Goal: Task Accomplishment & Management: Complete application form

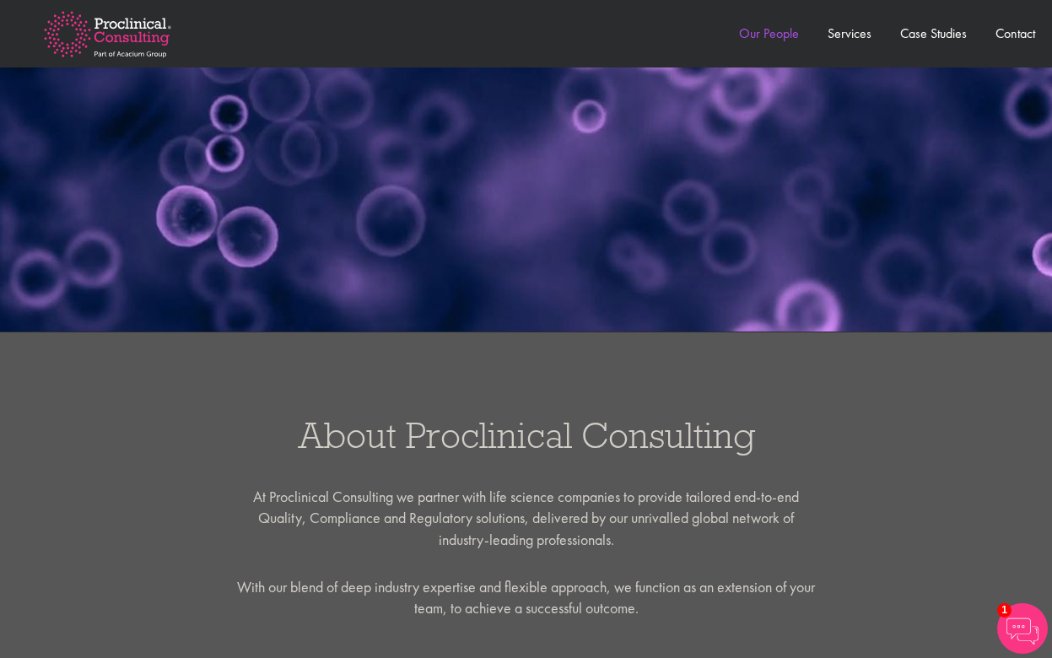
click at [776, 32] on link "Our People" at bounding box center [769, 33] width 60 height 18
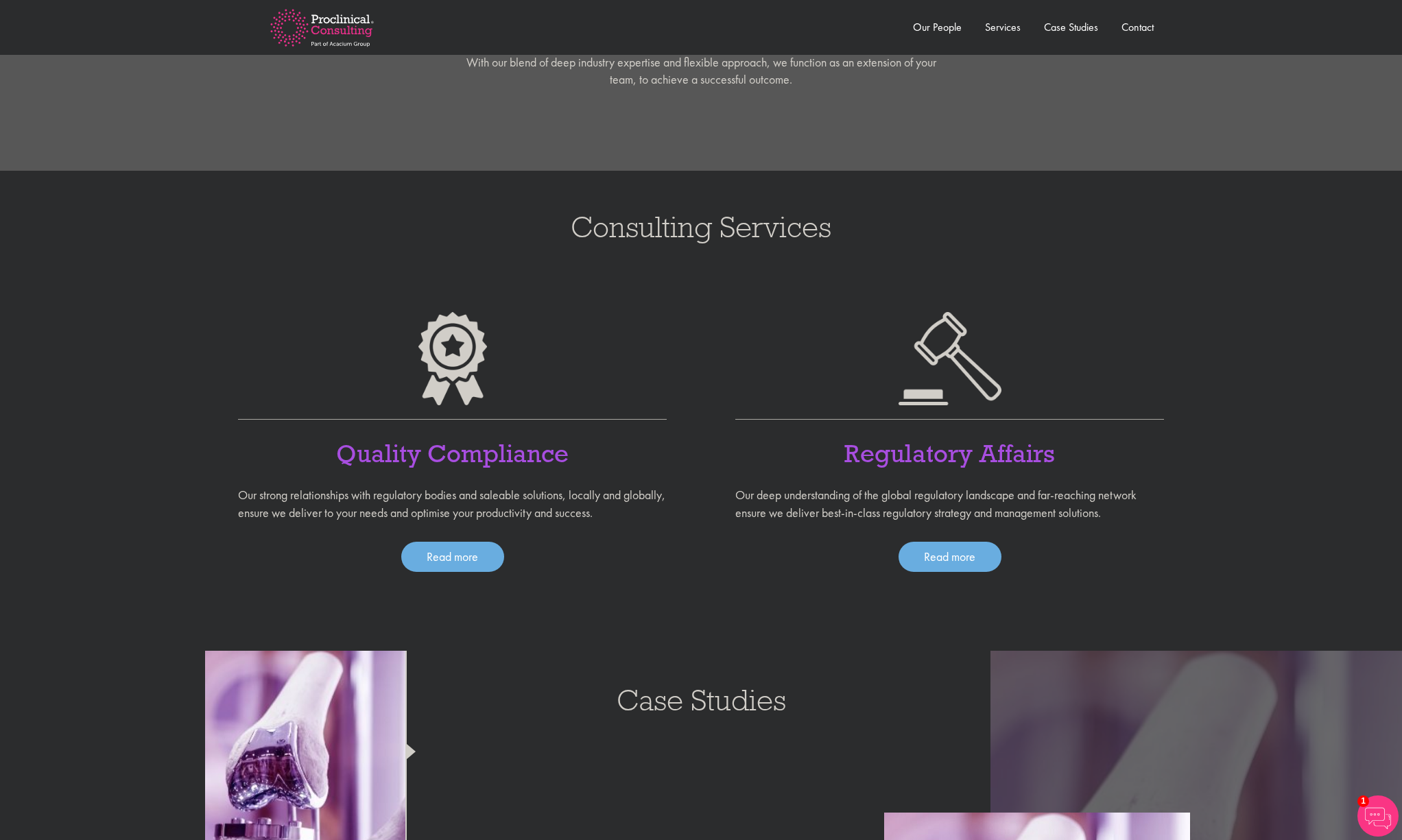
scroll to position [823, 0]
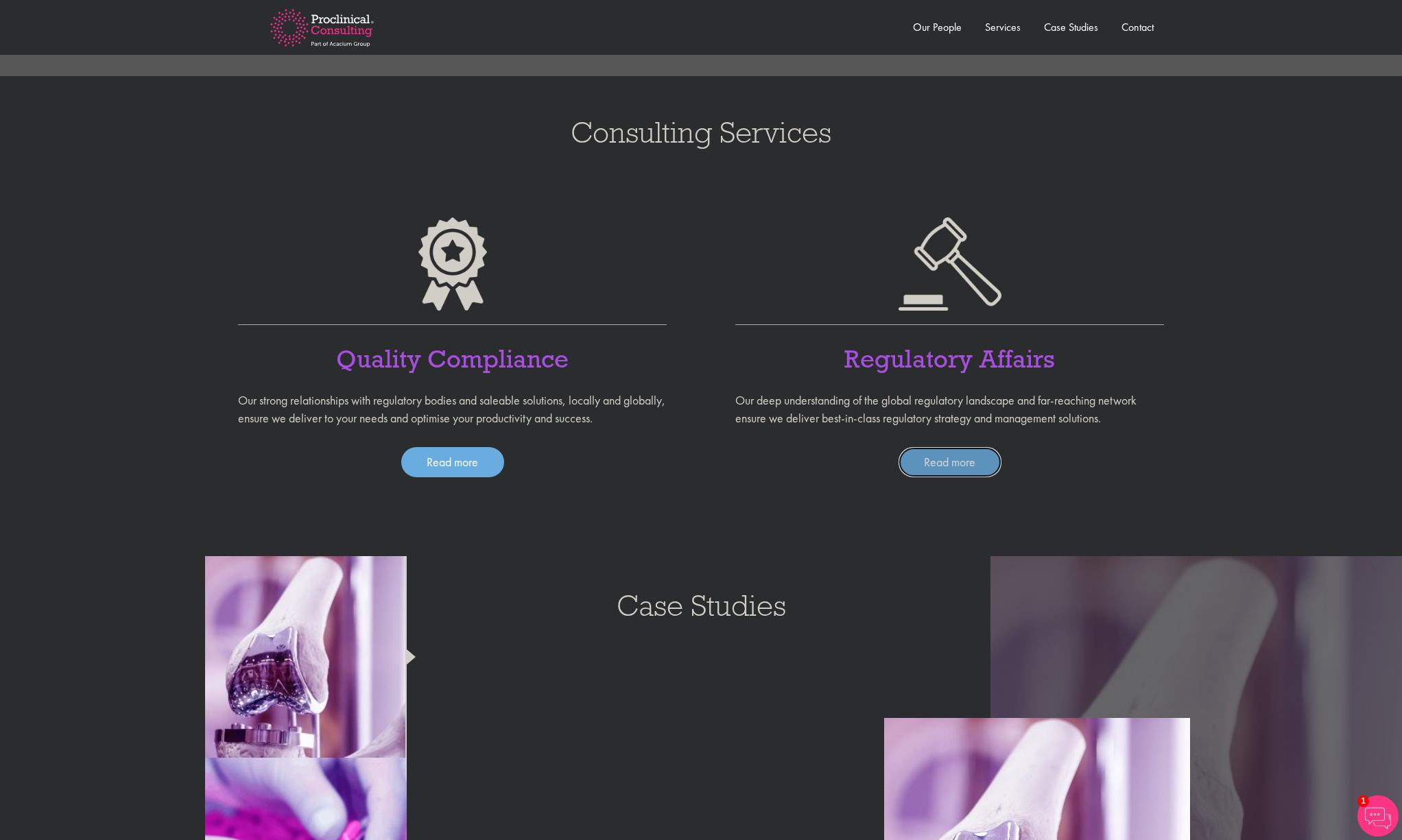
click at [855, 459] on link "Read more" at bounding box center [950, 462] width 103 height 30
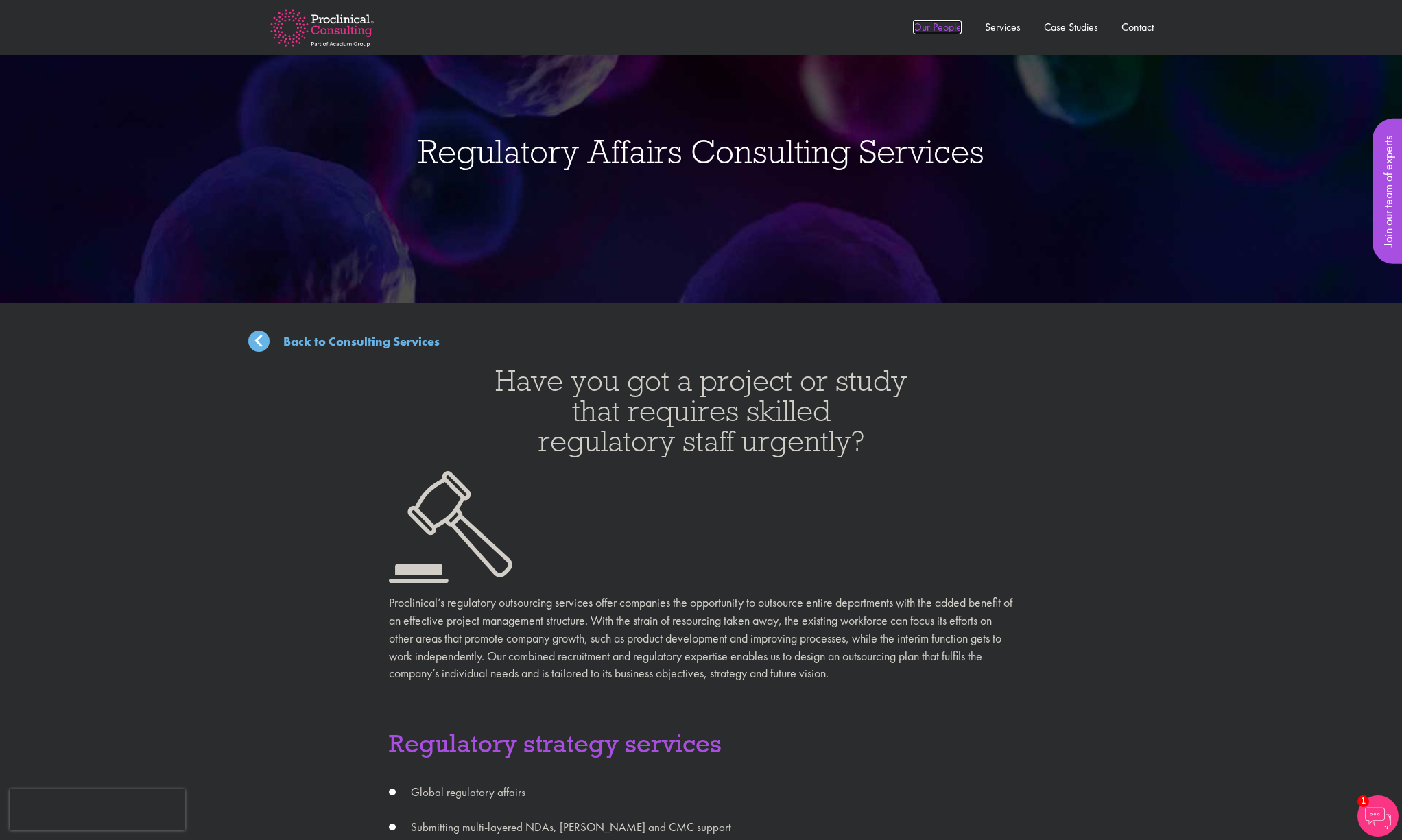
click at [943, 30] on link "Our People" at bounding box center [938, 27] width 49 height 15
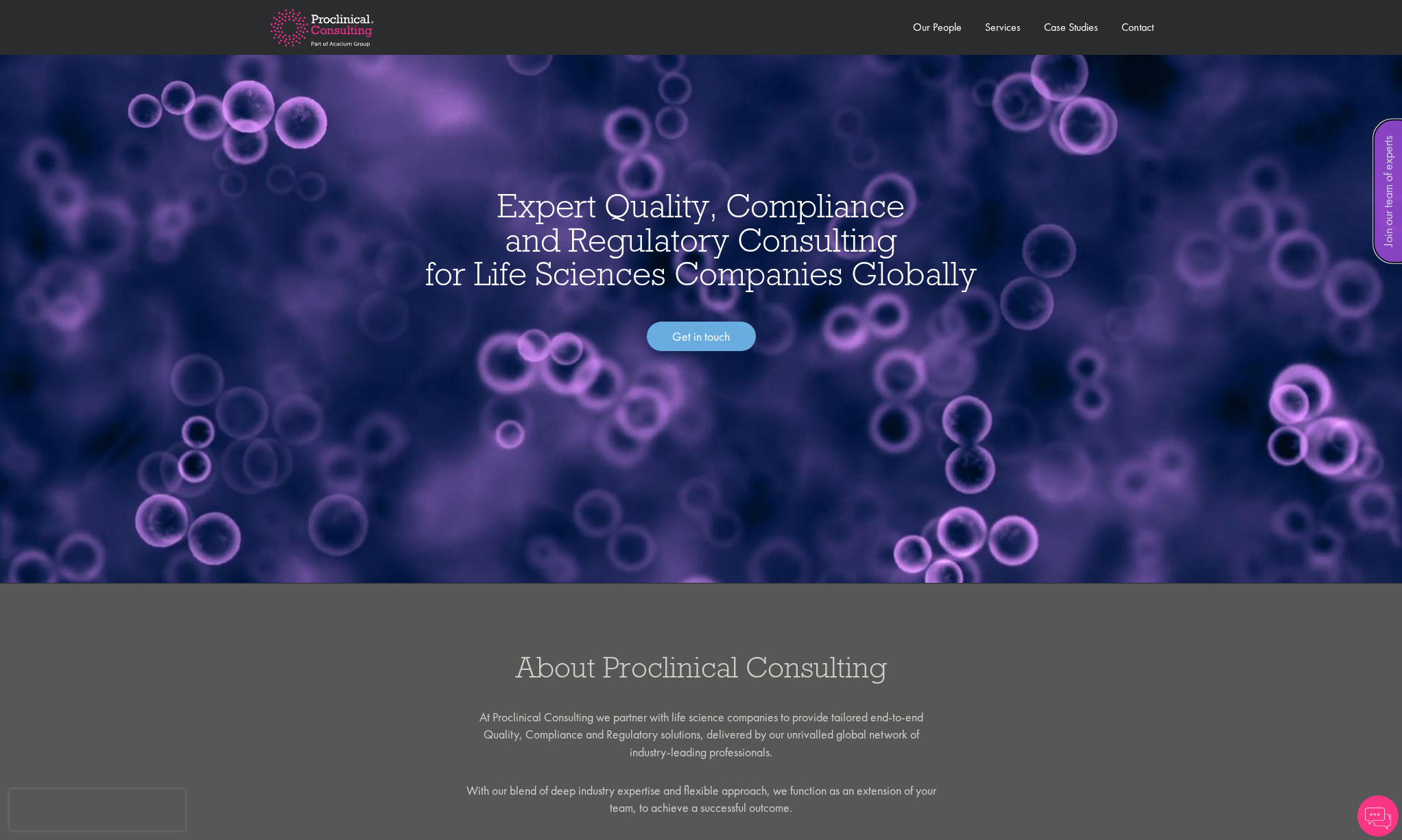
click at [1391, 193] on link "Join our team of experts" at bounding box center [1388, 191] width 32 height 146
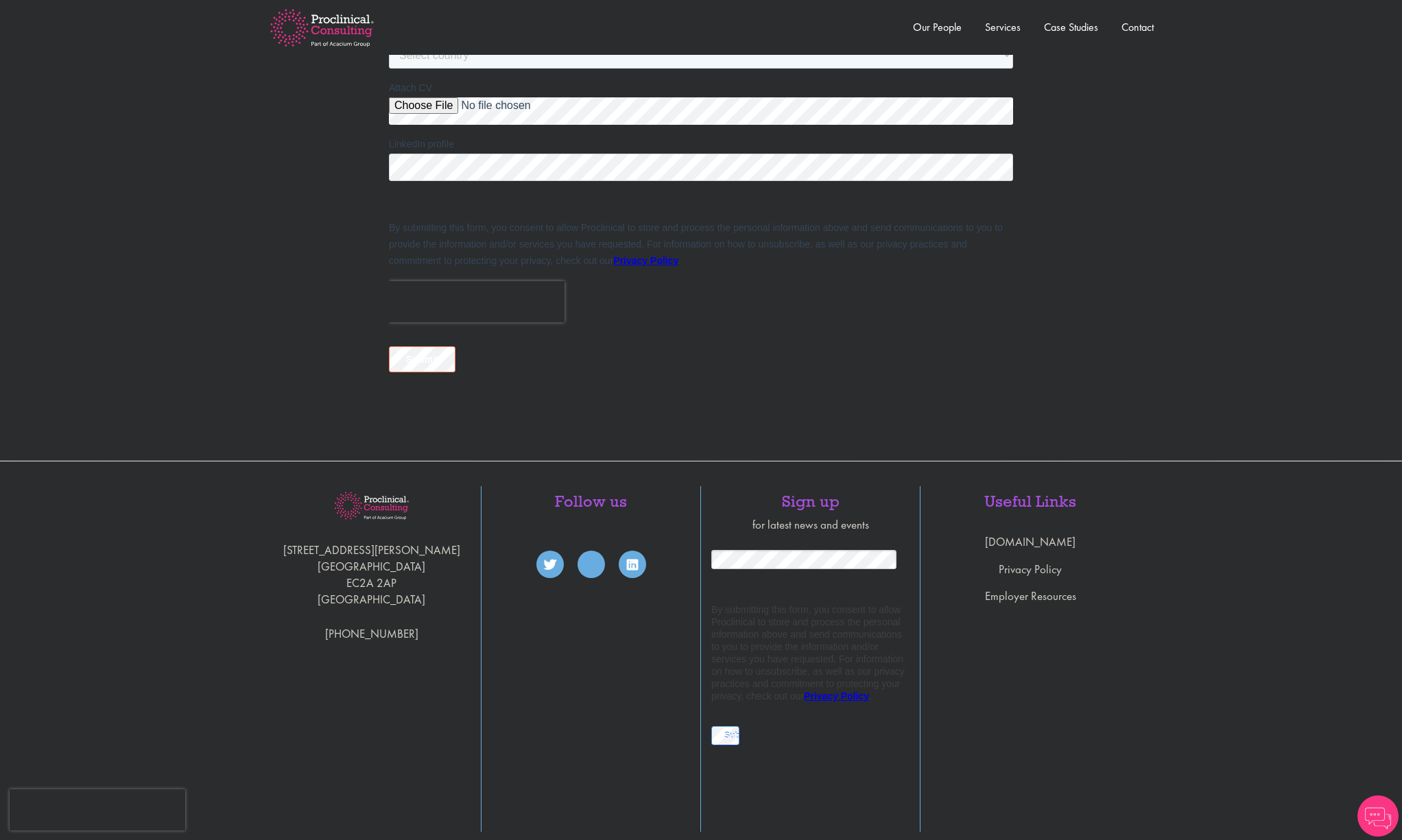
scroll to position [912, 0]
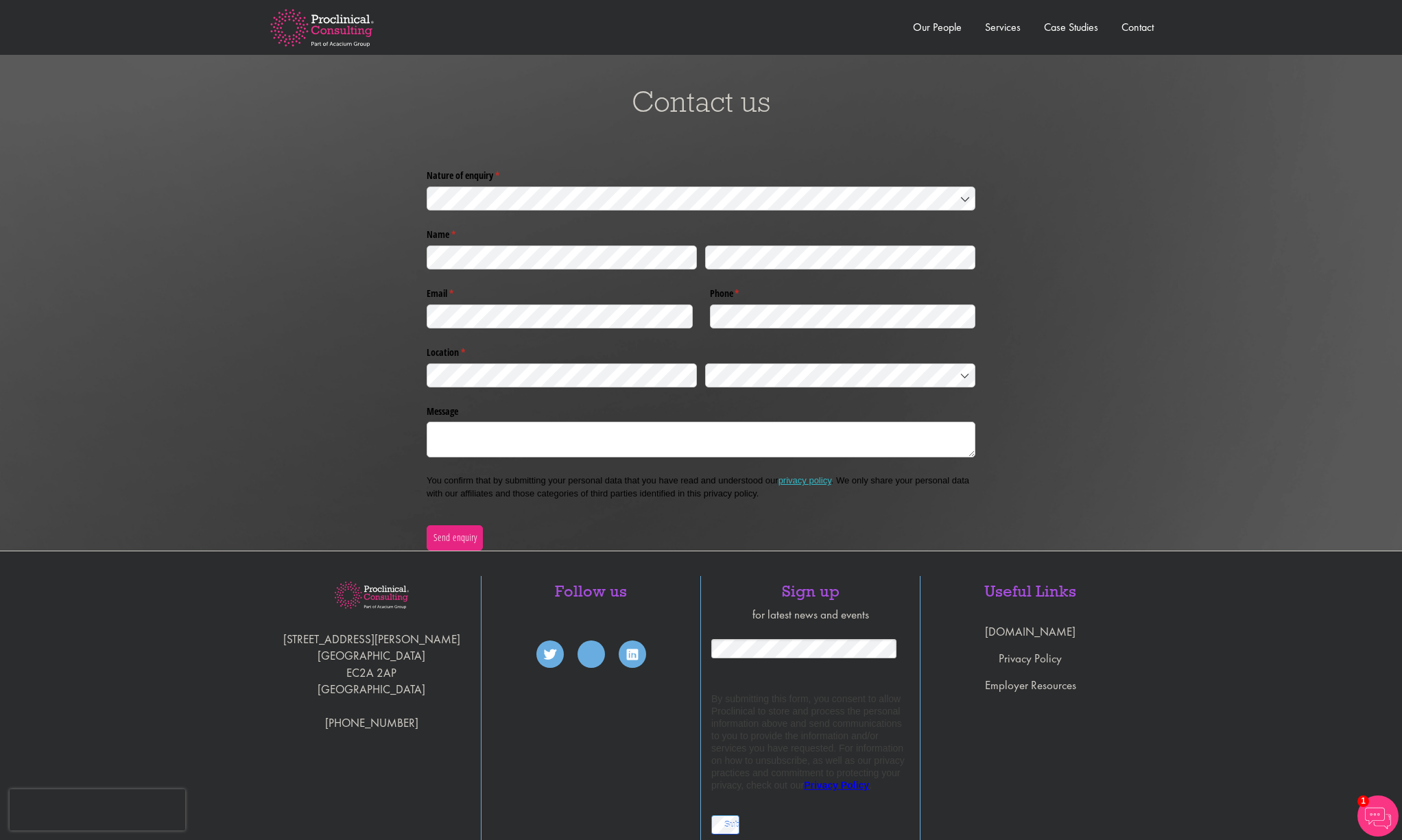
scroll to position [3232, 0]
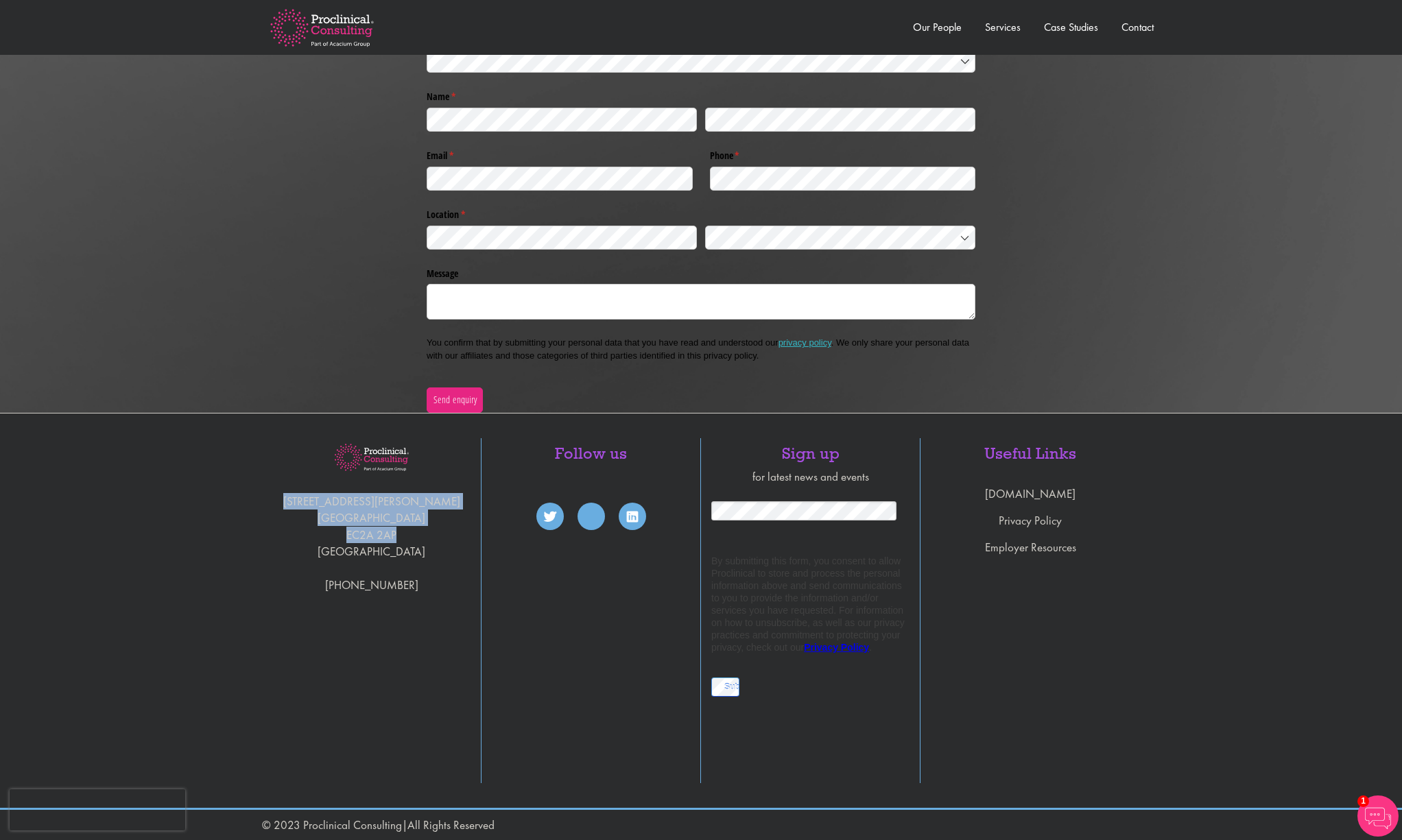
drag, startPoint x: 336, startPoint y: 503, endPoint x: 404, endPoint y: 538, distance: 76.5
click at [404, 538] on div "[STREET_ADDRESS][PERSON_NAME] [PHONE_NUMBER]" at bounding box center [372, 611] width 220 height 345
